Goal: Task Accomplishment & Management: Use online tool/utility

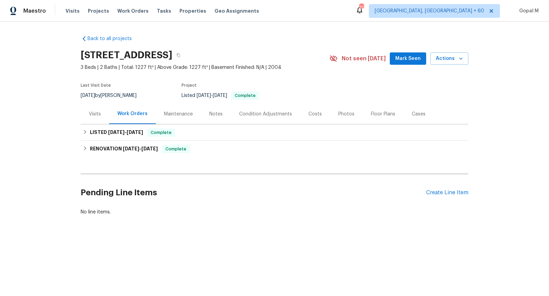
click at [93, 118] on div "Visits" at bounding box center [95, 114] width 28 height 20
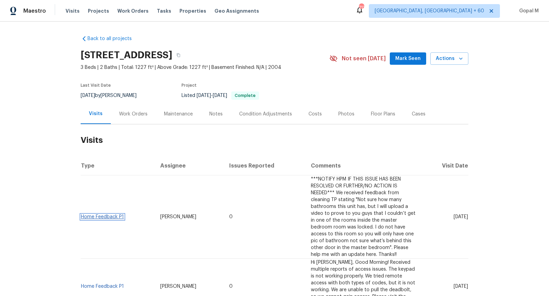
click at [109, 215] on link "Home Feedback P1" at bounding box center [102, 217] width 43 height 5
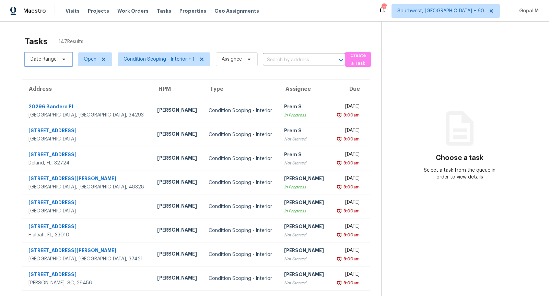
click at [62, 58] on icon at bounding box center [63, 59] width 5 height 5
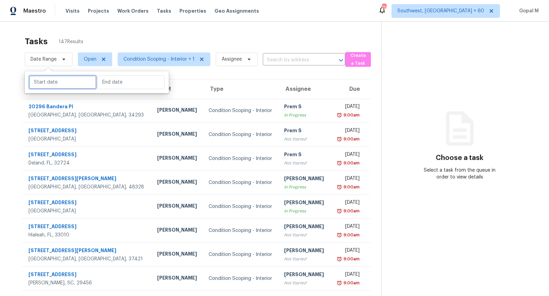
click at [64, 86] on input "text" at bounding box center [63, 82] width 68 height 14
select select "9"
select select "2025"
select select "10"
select select "2025"
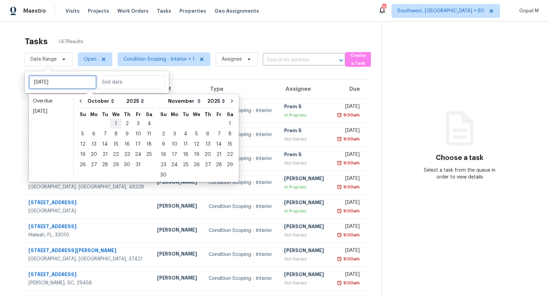
type input "[DATE]"
click at [139, 124] on div "3" at bounding box center [137, 124] width 11 height 10
type input "[DATE]"
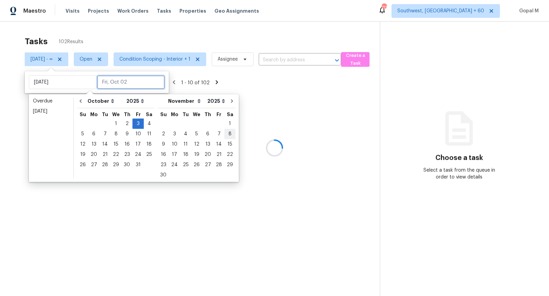
type input "[DATE]"
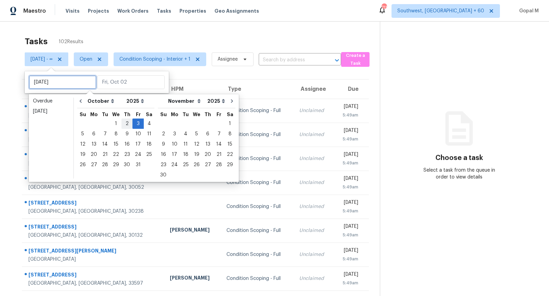
type input "[DATE]"
click at [133, 122] on div "3" at bounding box center [137, 124] width 11 height 10
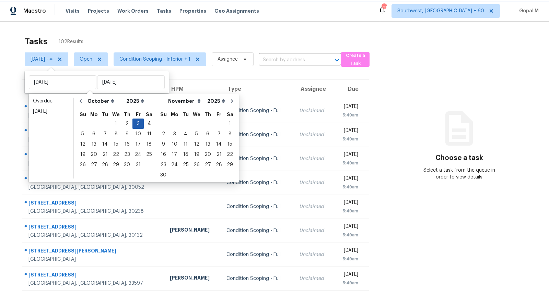
type input "[DATE]"
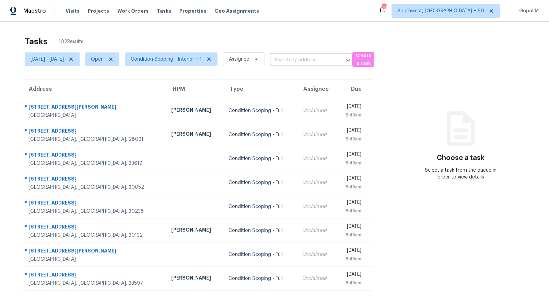
click at [230, 76] on section "Tasks 102 Results [DATE] - [DATE] Open Condition Scoping - Interior + 1 Assigne…" at bounding box center [197, 195] width 372 height 325
click at [177, 56] on span "Condition Scoping - Interior + 1" at bounding box center [166, 59] width 71 height 7
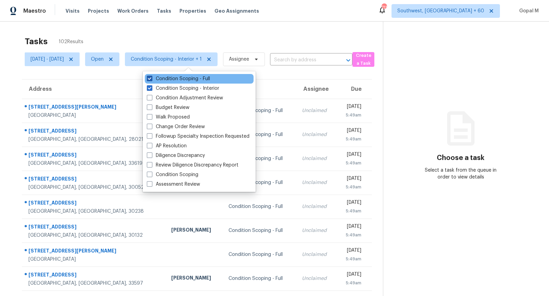
click at [151, 79] on span at bounding box center [149, 78] width 5 height 5
click at [151, 79] on input "Condition Scoping - Full" at bounding box center [149, 77] width 4 height 4
checkbox input "false"
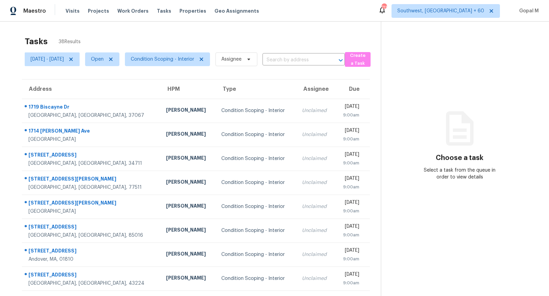
click at [264, 75] on section "Tasks 38 Results [DATE] - [DATE] Open Condition Scoping - Interior Assignee ​ C…" at bounding box center [196, 195] width 370 height 325
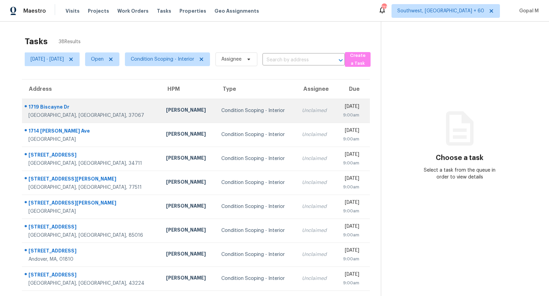
click at [298, 106] on td "Unclaimed" at bounding box center [315, 111] width 39 height 24
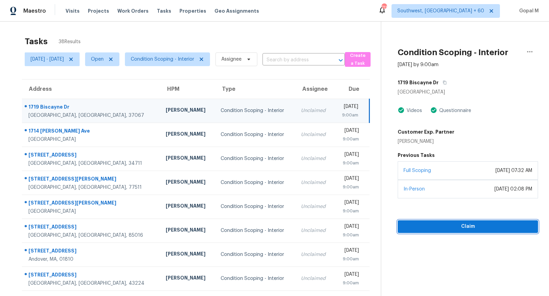
click at [445, 226] on span "Claim" at bounding box center [467, 227] width 129 height 9
click at [451, 225] on span "Start Assessment" at bounding box center [467, 227] width 129 height 9
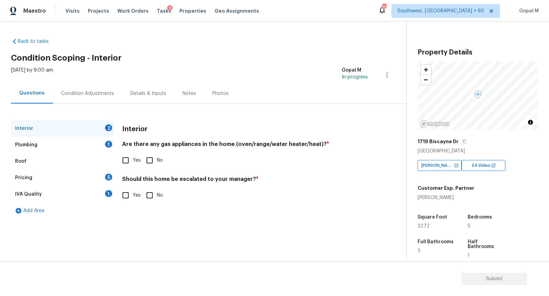
click at [85, 94] on div "Condition Adjustments" at bounding box center [87, 93] width 53 height 7
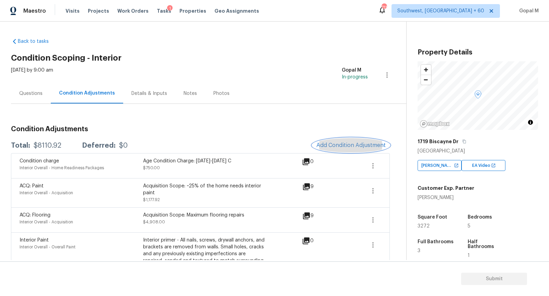
click at [340, 143] on span "Add Condition Adjustment" at bounding box center [350, 145] width 69 height 6
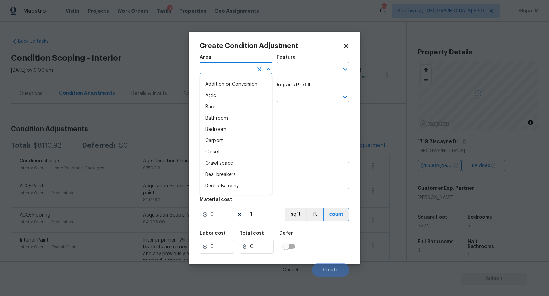
click at [231, 69] on input "text" at bounding box center [226, 69] width 53 height 11
click at [242, 89] on li "Interior Addition" at bounding box center [236, 84] width 73 height 11
type input "Interior Addition"
click at [257, 69] on icon "Clear" at bounding box center [259, 69] width 7 height 7
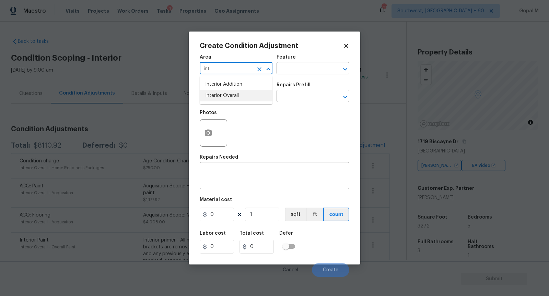
click at [251, 91] on li "Interior Overall" at bounding box center [236, 95] width 73 height 11
type input "Interior Overall"
click at [293, 73] on input "text" at bounding box center [302, 69] width 53 height 11
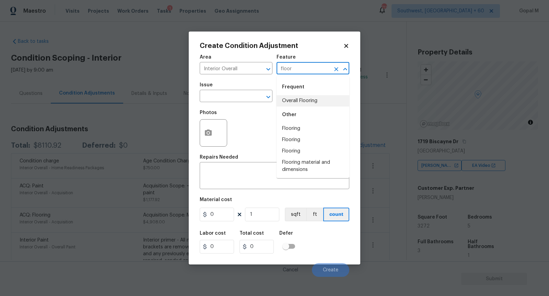
click at [289, 98] on li "Overall Flooring" at bounding box center [312, 100] width 73 height 11
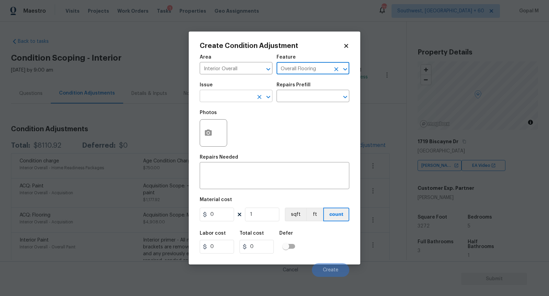
type input "Overall Flooring"
click at [234, 97] on input "text" at bounding box center [226, 97] width 53 height 11
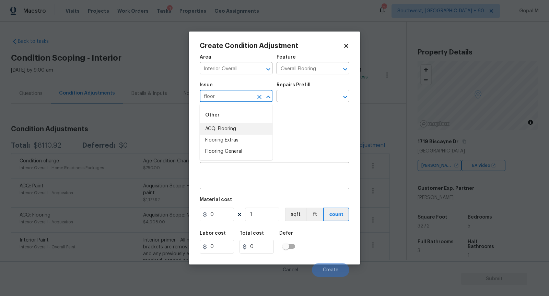
click at [238, 125] on li "ACQ: Flooring" at bounding box center [236, 128] width 73 height 11
type input "ACQ: Flooring"
click at [309, 102] on input "text" at bounding box center [302, 97] width 53 height 11
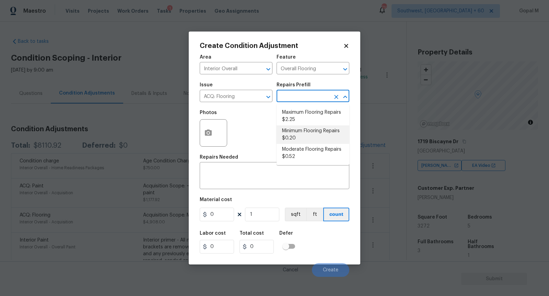
click at [311, 130] on li "Minimum Flooring Repairs $0.20" at bounding box center [312, 134] width 73 height 19
type input "Acquisition"
type textarea "Acquisition Scope: Minimum flooring repairs"
type input "0.2"
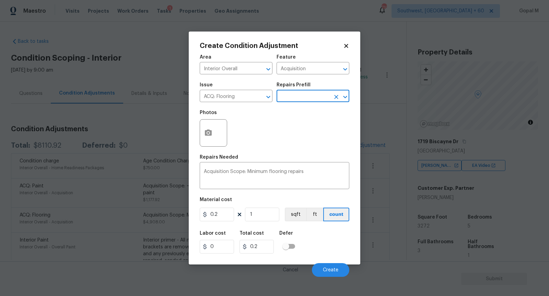
click at [348, 45] on icon at bounding box center [346, 46] width 6 height 6
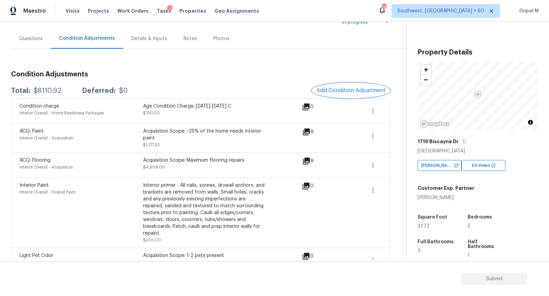
scroll to position [56, 0]
click at [330, 89] on span "Add Condition Adjustment" at bounding box center [350, 90] width 69 height 6
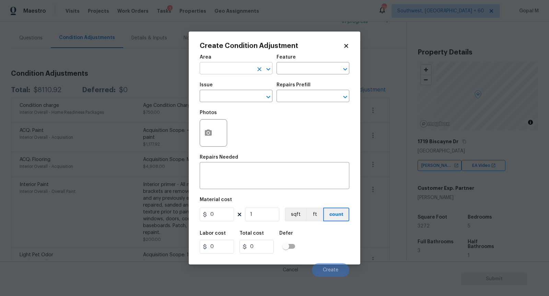
click at [217, 68] on input "text" at bounding box center [226, 69] width 53 height 11
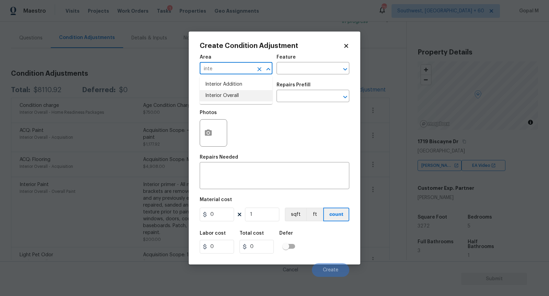
click at [232, 92] on li "Interior Overall" at bounding box center [236, 95] width 73 height 11
type input "Interior Overall"
click at [242, 172] on textarea at bounding box center [274, 176] width 141 height 14
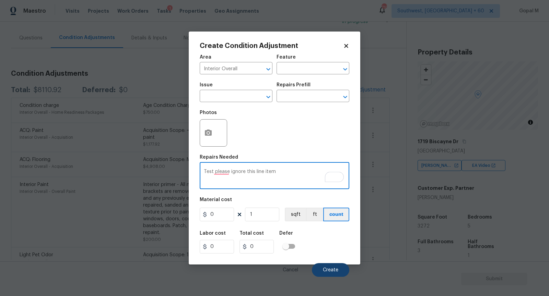
type textarea "Test please ignore this line item"
click at [322, 266] on button "Create" at bounding box center [330, 270] width 37 height 14
